Goal: Task Accomplishment & Management: Complete application form

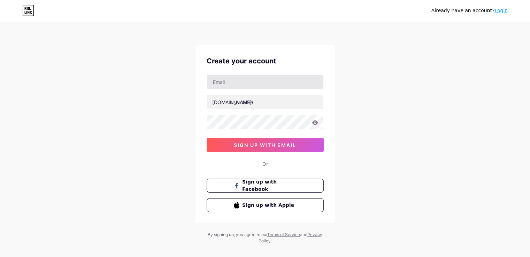
type input "[EMAIL_ADDRESS][DOMAIN_NAME]"
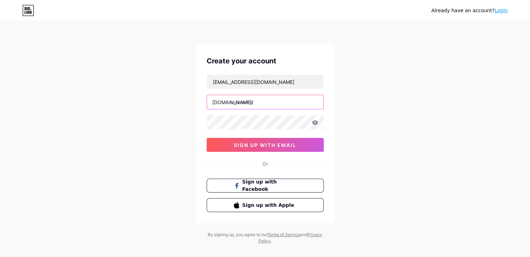
click at [246, 104] on input "text" at bounding box center [265, 102] width 116 height 14
click at [251, 102] on input "text" at bounding box center [265, 102] width 116 height 14
paste input "design911usa"
type input "design911usa"
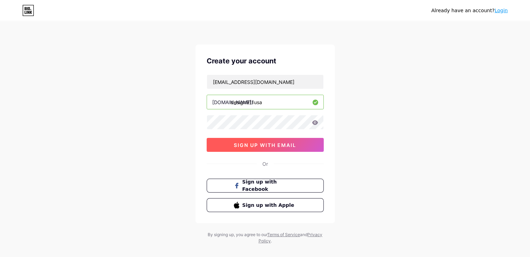
click at [252, 141] on button "sign up with email" at bounding box center [265, 145] width 117 height 14
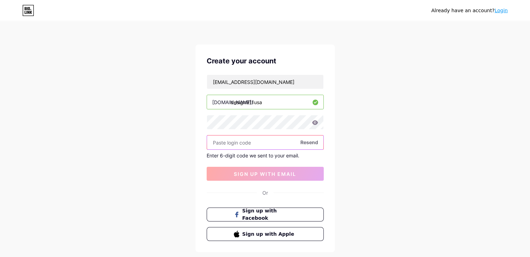
paste input "462195"
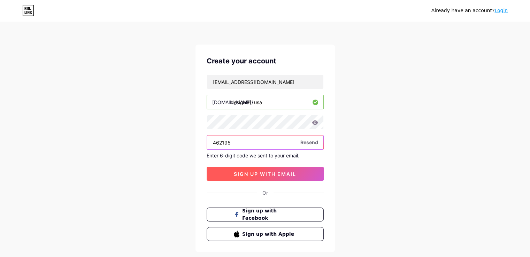
type input "462195"
click at [269, 167] on button "sign up with email" at bounding box center [265, 174] width 117 height 14
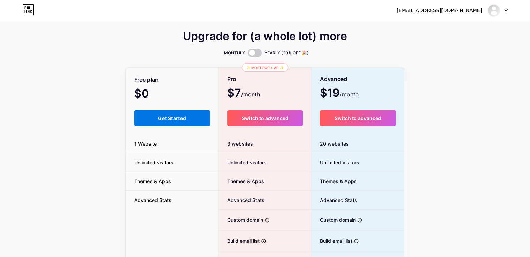
click at [173, 120] on span "Get Started" at bounding box center [172, 118] width 28 height 6
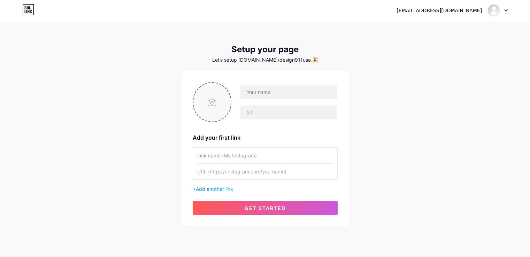
click at [219, 99] on input "file" at bounding box center [212, 102] width 38 height 39
type input "C:\fakepath\Design 911 logo 2.jpg"
drag, startPoint x: 287, startPoint y: 84, endPoint x: 285, endPoint y: 89, distance: 5.6
click at [287, 84] on div at bounding box center [265, 102] width 145 height 40
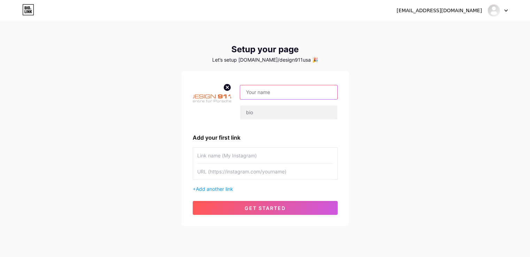
click at [285, 90] on input "text" at bounding box center [288, 92] width 97 height 14
type input "design911usa"
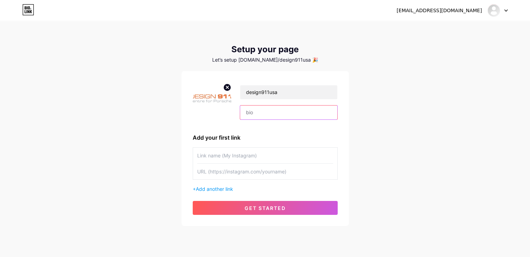
click at [263, 111] on input "text" at bounding box center [288, 113] width 97 height 14
click at [264, 112] on input "text" at bounding box center [288, 113] width 97 height 14
paste input "Design911 is a premier supplier of dedicated Porsche parts, serving enthusiasts…"
type input "Design911 is a premier supplier of dedicated Porsche parts, serving enthusiasts…"
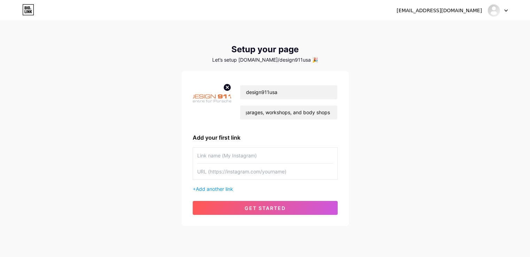
scroll to position [0, 0]
click at [217, 154] on input "text" at bounding box center [265, 156] width 136 height 16
click at [232, 171] on input "text" at bounding box center [265, 172] width 136 height 16
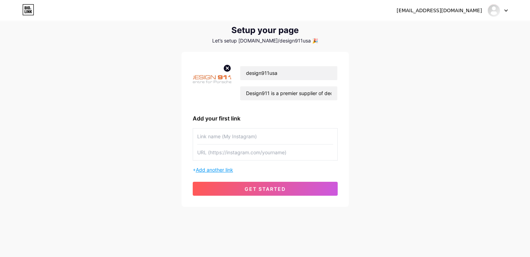
click at [225, 170] on span "Add another link" at bounding box center [214, 170] width 37 height 6
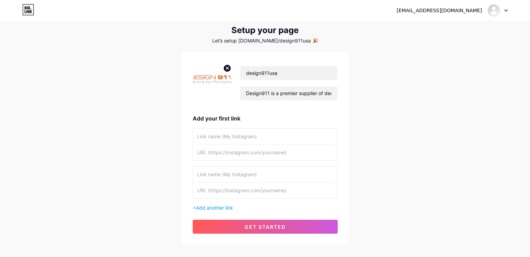
click at [222, 175] on input "text" at bounding box center [265, 175] width 136 height 16
click at [235, 138] on input "text" at bounding box center [265, 137] width 136 height 16
paste input "[URL][DOMAIN_NAME]"
type input "[URL][DOMAIN_NAME]"
click at [219, 152] on input "text" at bounding box center [265, 153] width 136 height 16
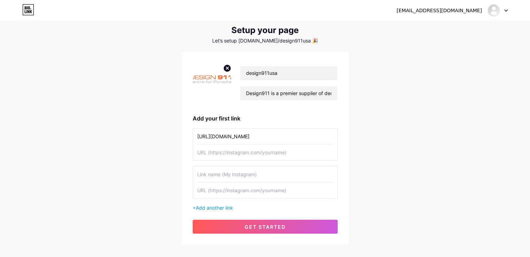
click at [205, 137] on input "[URL][DOMAIN_NAME]" at bounding box center [265, 137] width 136 height 16
click at [211, 151] on input "text" at bounding box center [265, 153] width 136 height 16
paste input "[URL][DOMAIN_NAME]"
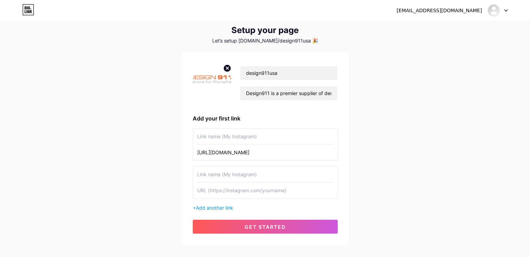
type input "[URL][DOMAIN_NAME]"
click at [217, 138] on input "text" at bounding box center [265, 137] width 136 height 16
paste input "[URL][DOMAIN_NAME]"
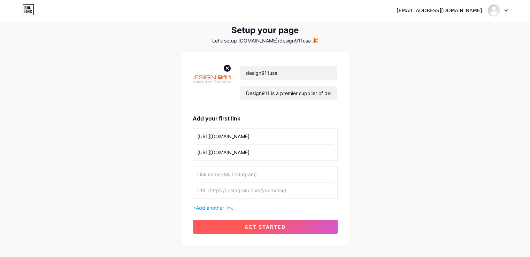
type input "[URL][DOMAIN_NAME]"
click at [261, 224] on span "get started" at bounding box center [265, 227] width 41 height 6
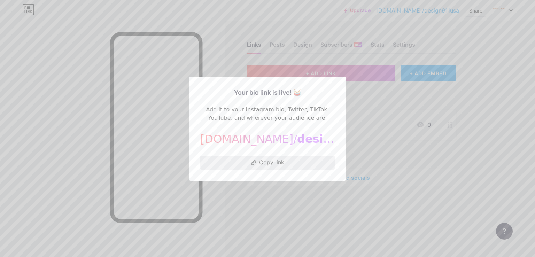
click at [265, 161] on button "Copy link" at bounding box center [267, 163] width 135 height 14
